Goal: Information Seeking & Learning: Learn about a topic

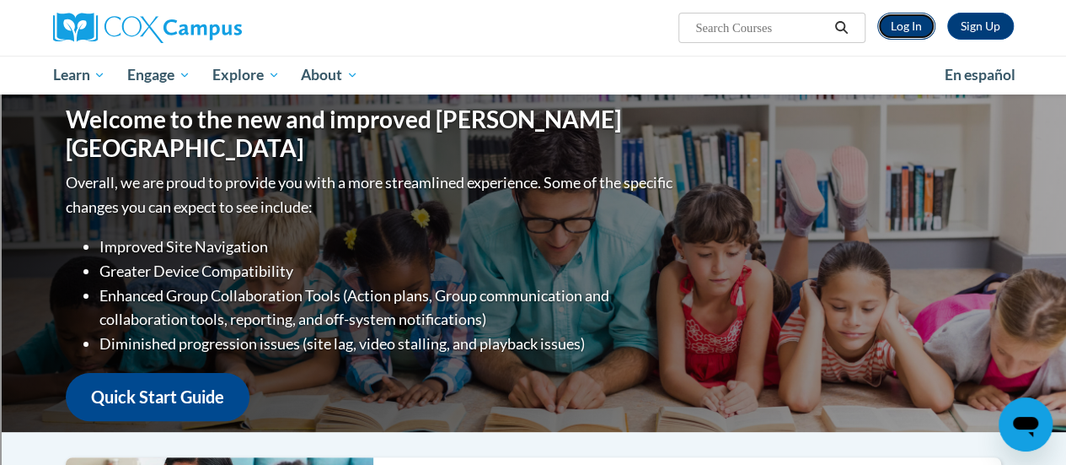
click at [902, 27] on link "Log In" at bounding box center [907, 26] width 58 height 27
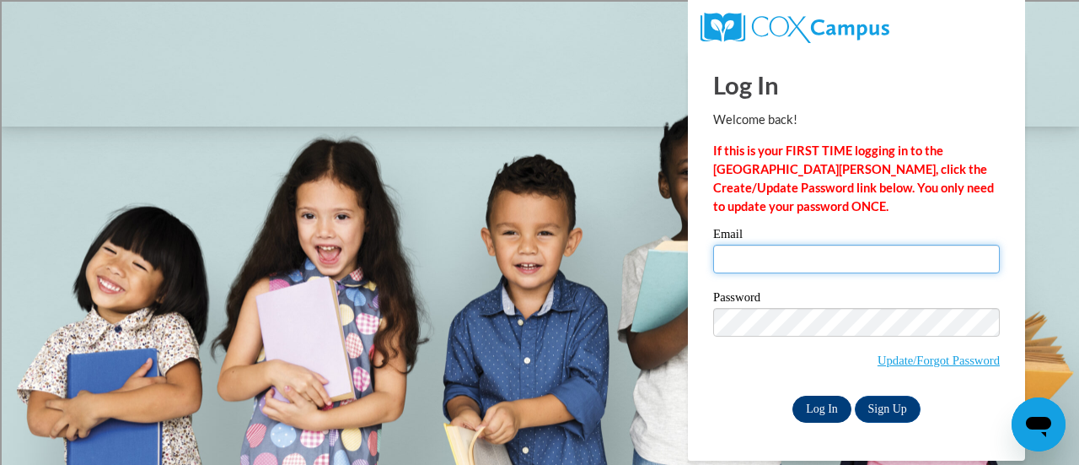
type input "[EMAIL_ADDRESS][DOMAIN_NAME]"
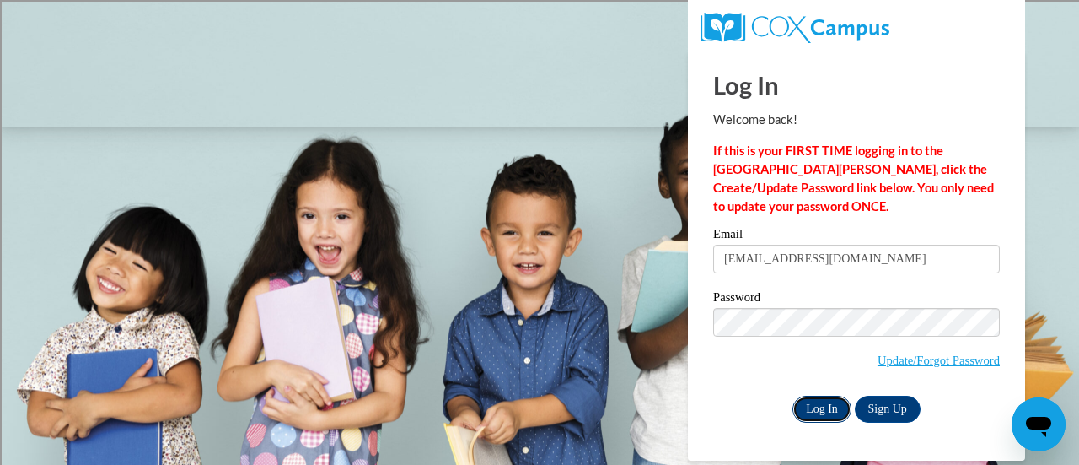
click at [812, 411] on input "Log In" at bounding box center [821, 408] width 59 height 27
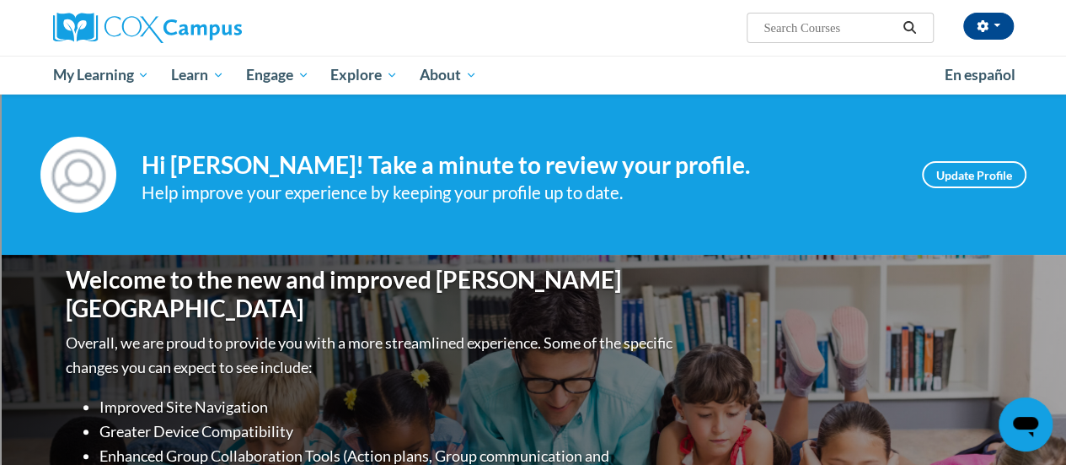
click at [552, 121] on div "Your profile Hi Maddie Frank! Take a minute to review your profile. Help improv…" at bounding box center [533, 174] width 1066 height 160
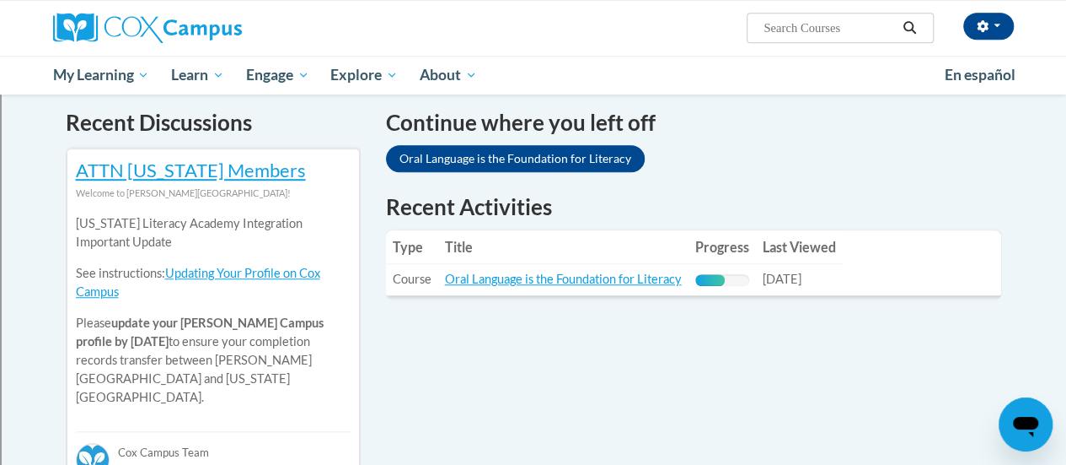
scroll to position [510, 0]
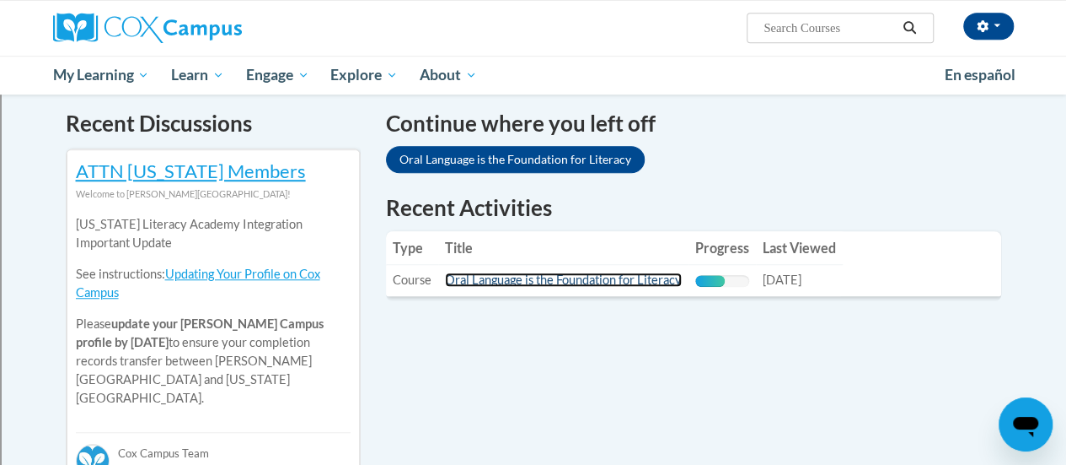
click at [582, 281] on link "Oral Language is the Foundation for Literacy" at bounding box center [563, 279] width 237 height 14
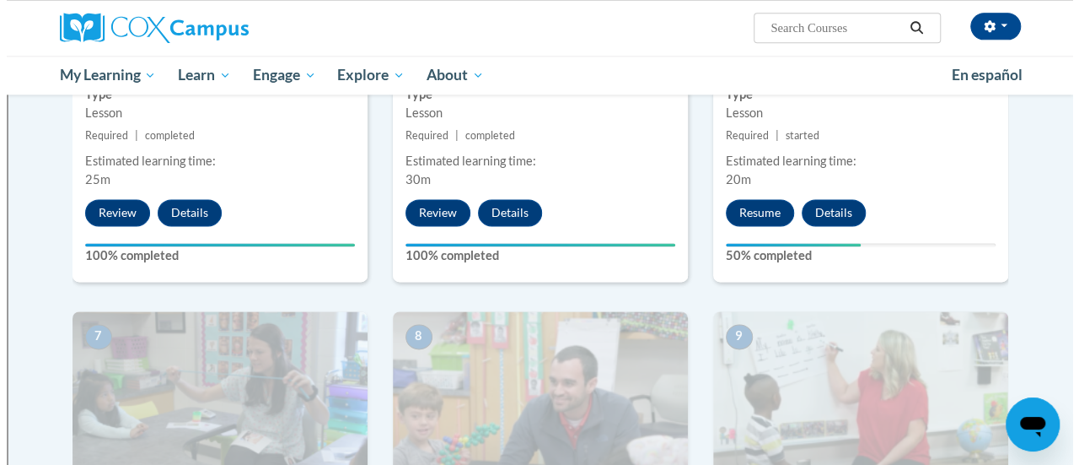
scroll to position [1099, 0]
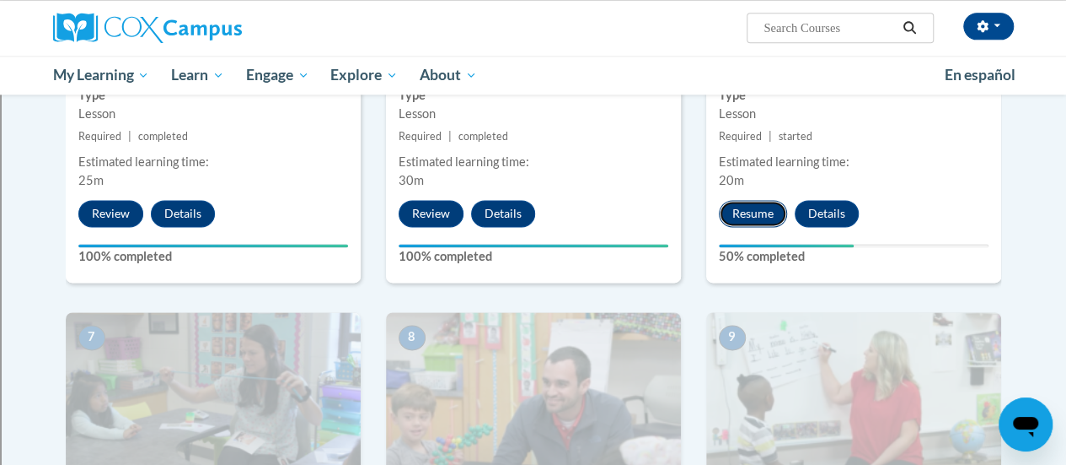
click at [742, 216] on button "Resume" at bounding box center [753, 213] width 68 height 27
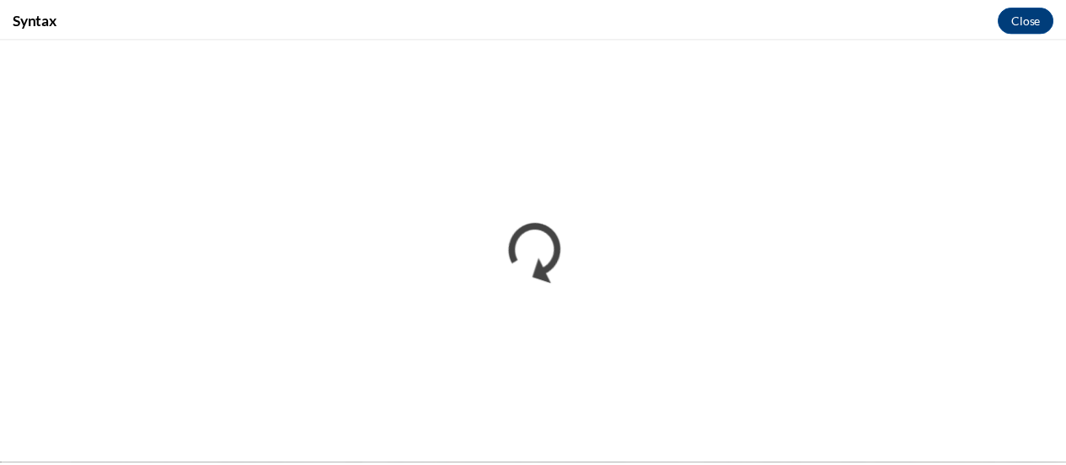
scroll to position [0, 0]
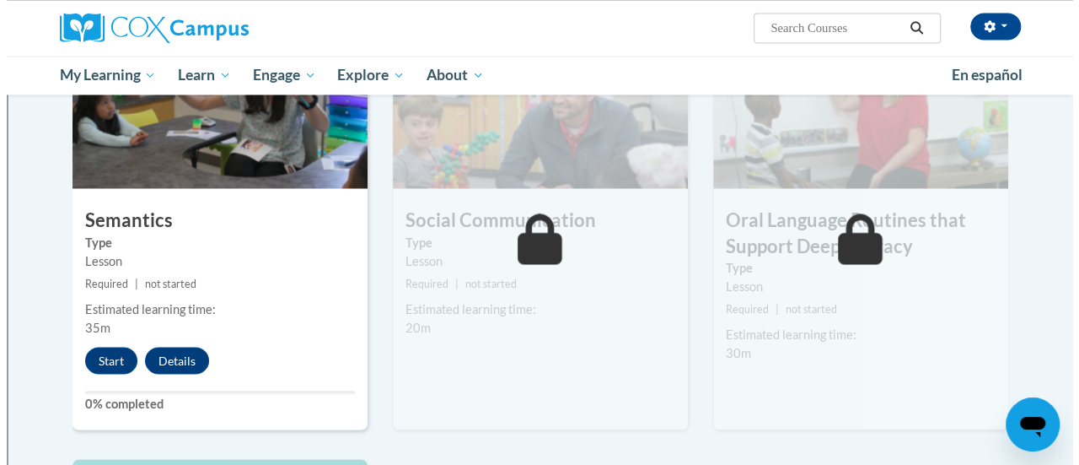
scroll to position [1390, 0]
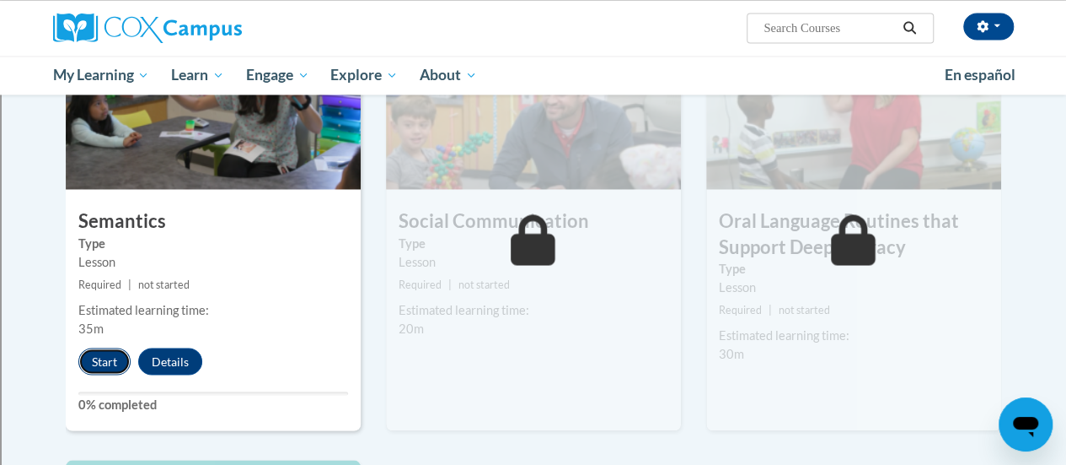
click at [93, 366] on button "Start" at bounding box center [104, 360] width 52 height 27
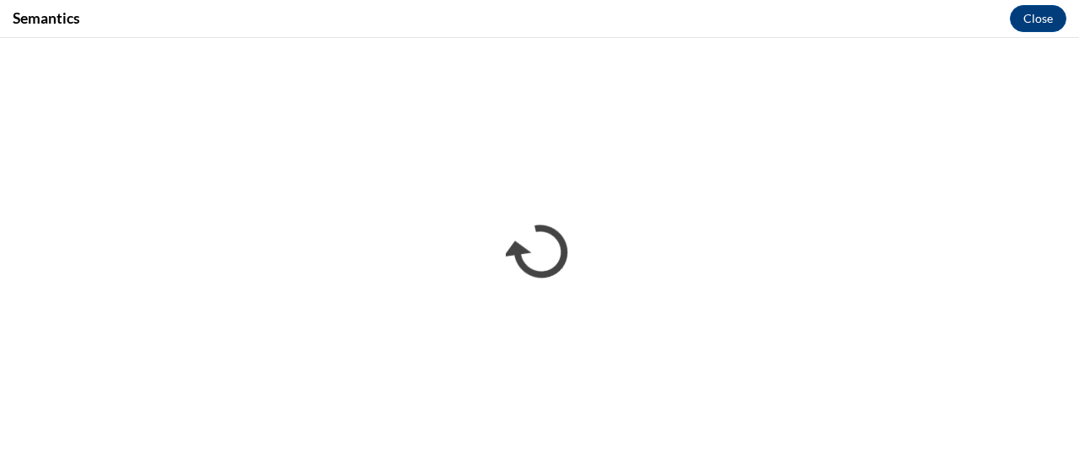
scroll to position [0, 0]
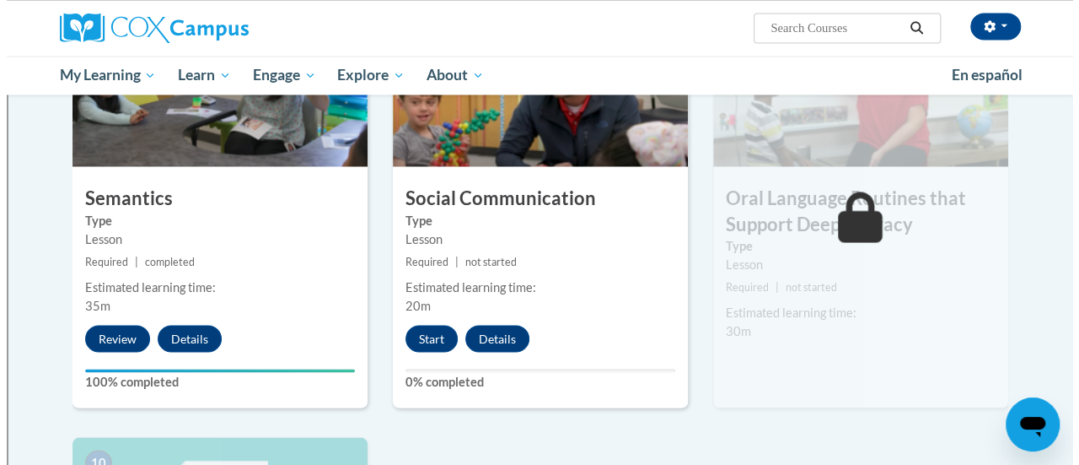
scroll to position [1411, 0]
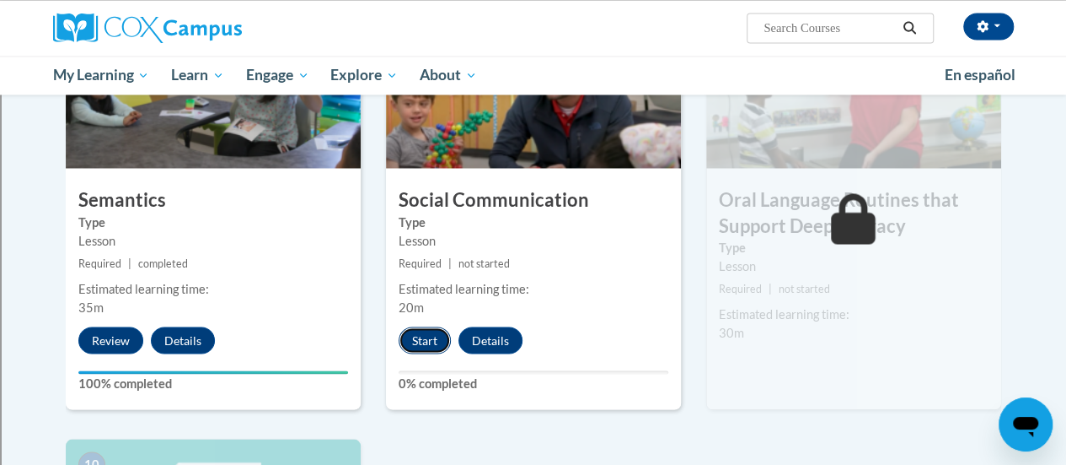
click at [416, 336] on button "Start" at bounding box center [425, 339] width 52 height 27
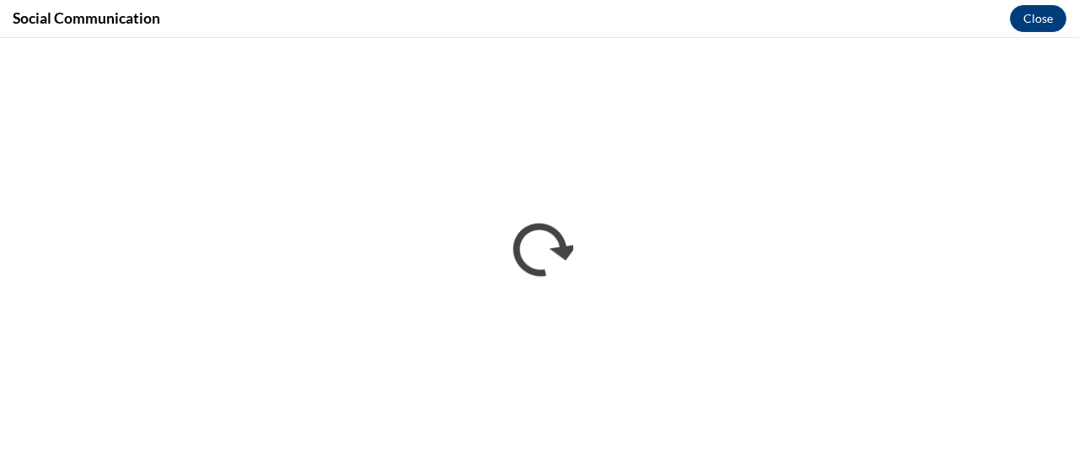
scroll to position [0, 0]
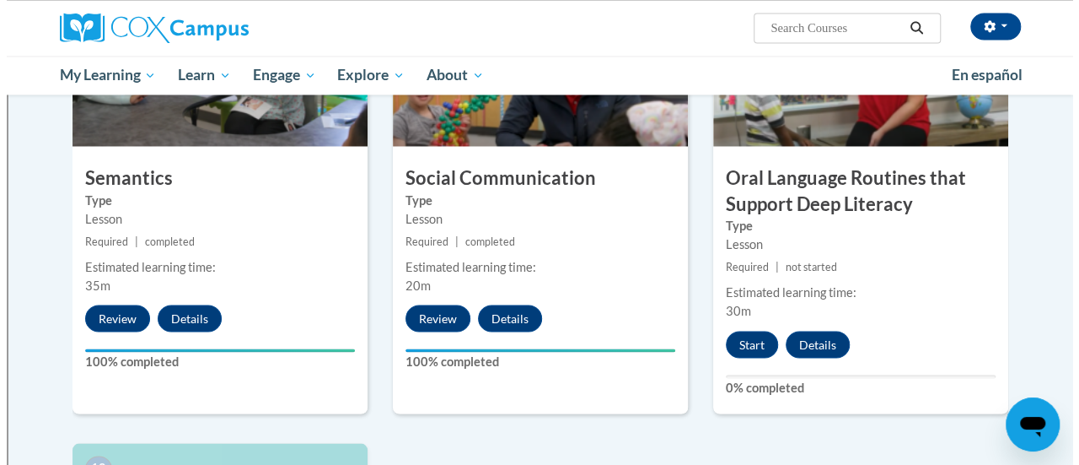
scroll to position [1455, 0]
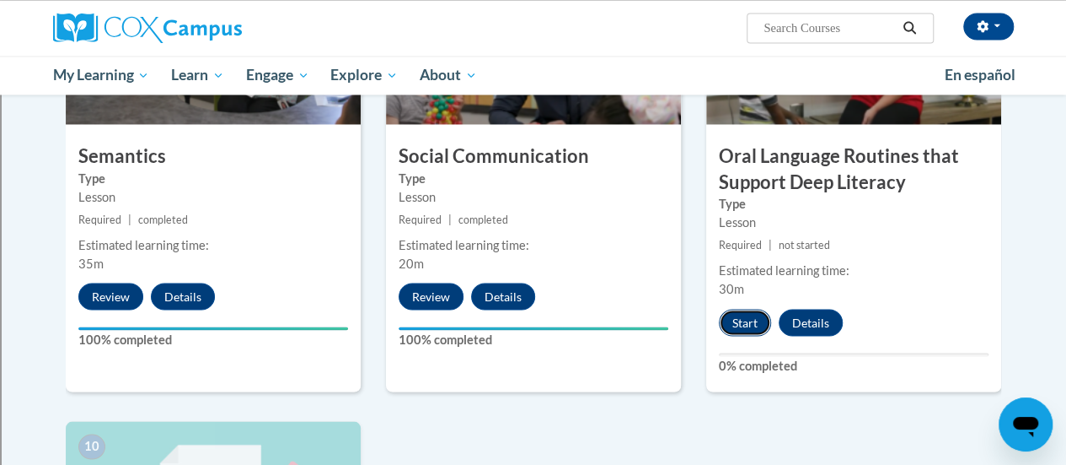
click at [755, 327] on button "Start" at bounding box center [745, 322] width 52 height 27
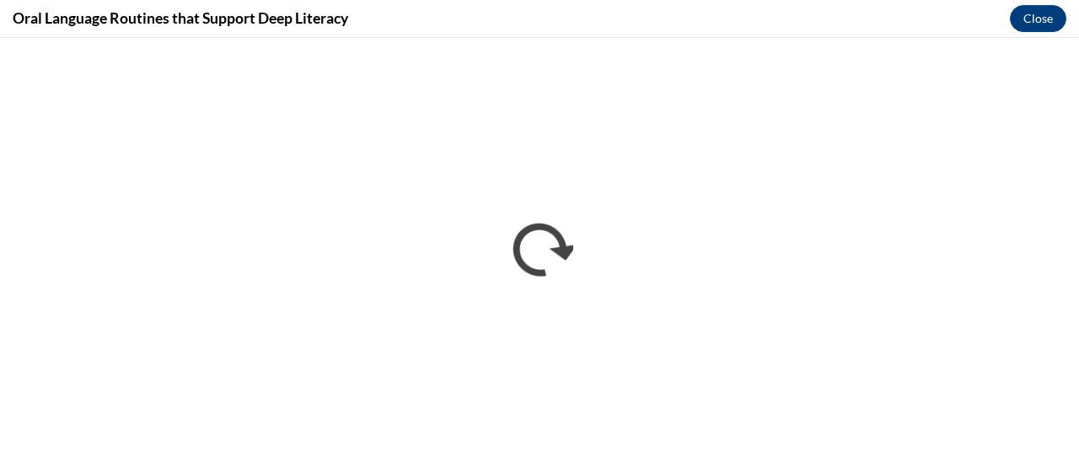
scroll to position [0, 0]
